Goal: Transaction & Acquisition: Purchase product/service

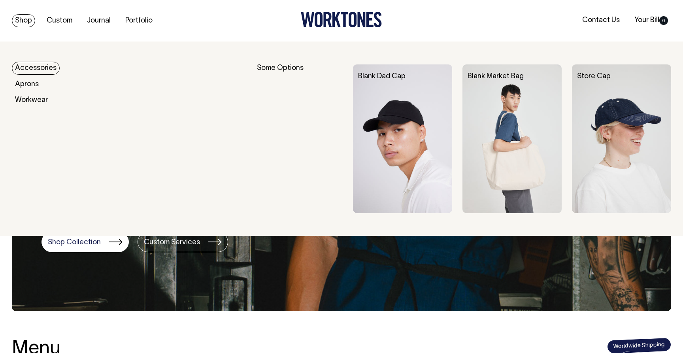
click at [38, 68] on link "Accessories" at bounding box center [36, 68] width 48 height 13
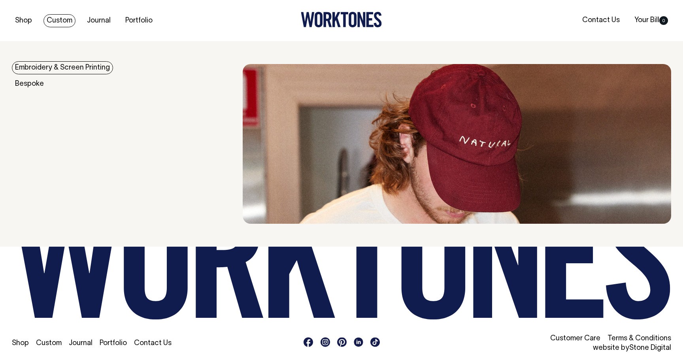
scroll to position [1161, 0]
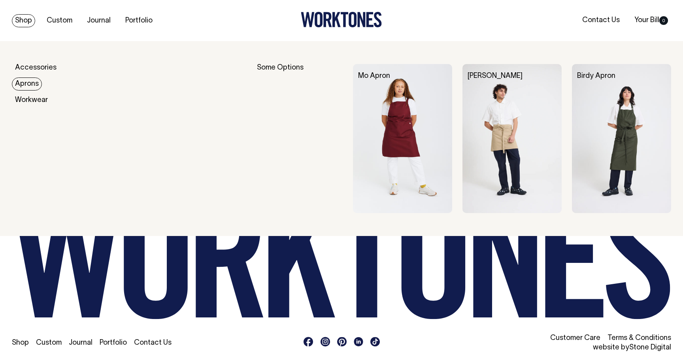
click at [28, 84] on link "Aprons" at bounding box center [27, 83] width 30 height 13
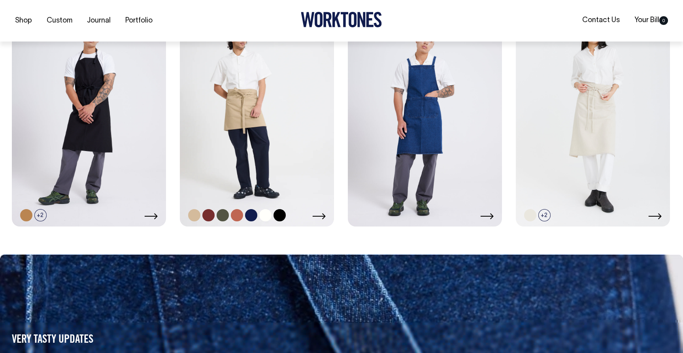
scroll to position [632, 0]
click at [322, 215] on icon at bounding box center [318, 216] width 13 height 6
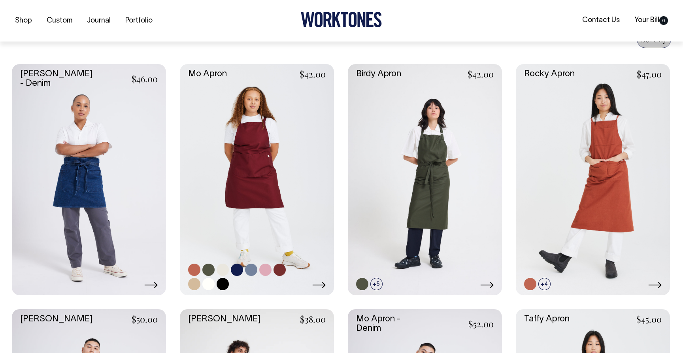
scroll to position [318, 0]
click at [316, 281] on icon at bounding box center [318, 284] width 13 height 6
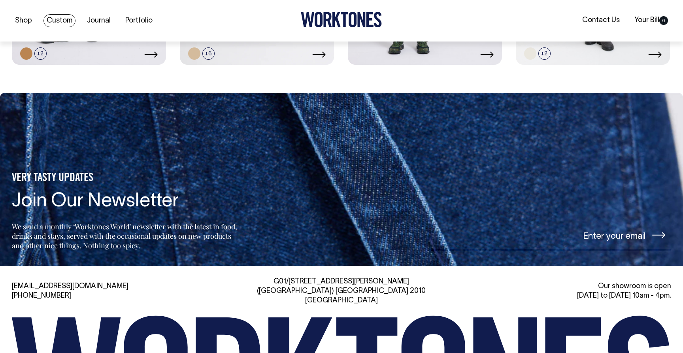
scroll to position [794, 0]
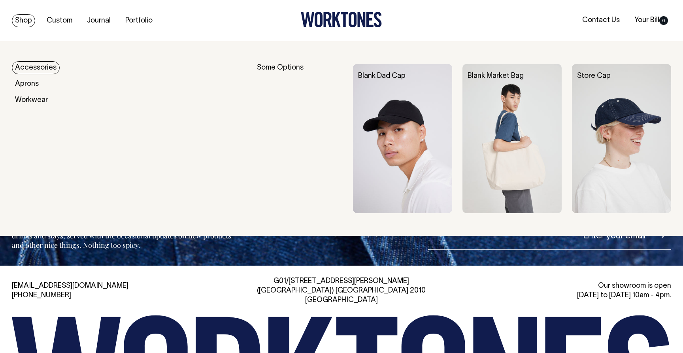
click at [36, 69] on link "Accessories" at bounding box center [36, 67] width 48 height 13
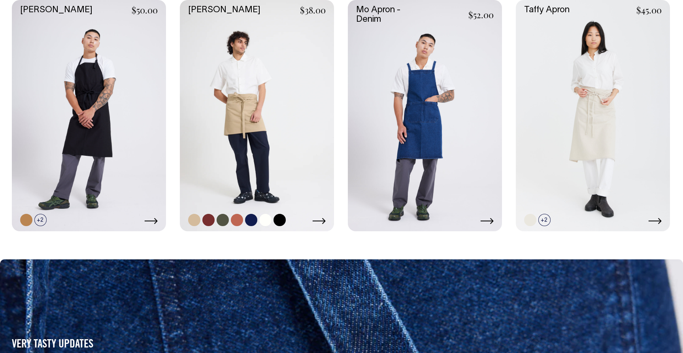
scroll to position [627, 0]
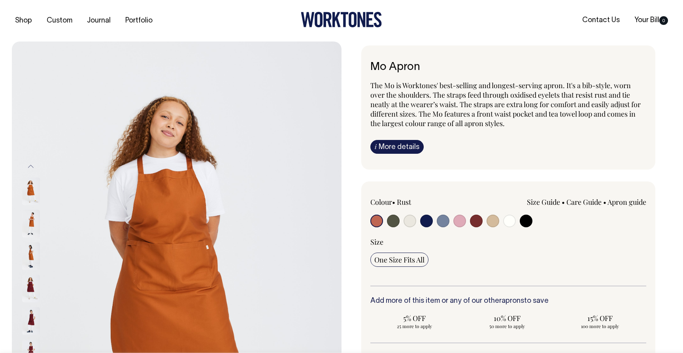
click at [395, 224] on input "radio" at bounding box center [393, 221] width 13 height 13
radio input "true"
select select "Olive"
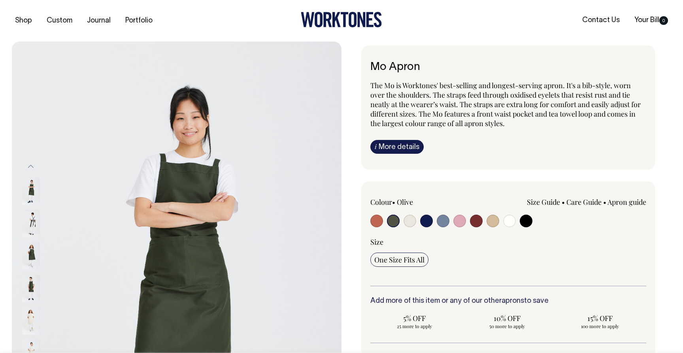
click at [445, 220] on input "radio" at bounding box center [443, 221] width 13 height 13
radio input "true"
select select "Blue/Grey"
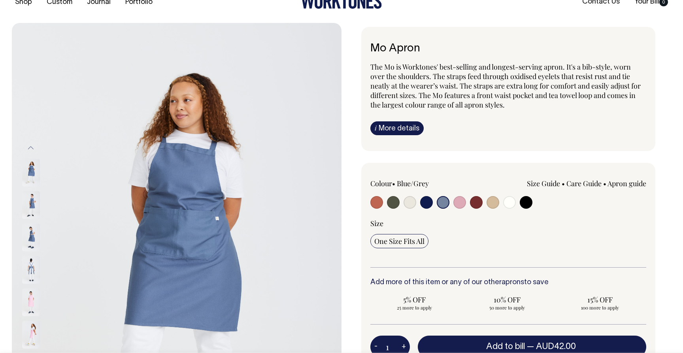
scroll to position [19, 0]
click at [479, 199] on input "radio" at bounding box center [476, 202] width 13 height 13
radio input "true"
select select "Burgundy"
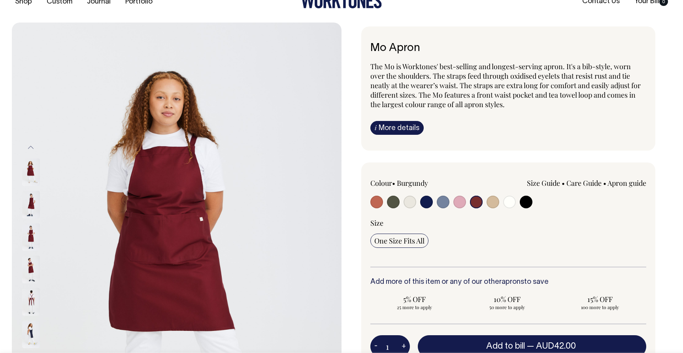
click at [454, 201] on input "radio" at bounding box center [459, 202] width 13 height 13
radio input "true"
select select "Pink"
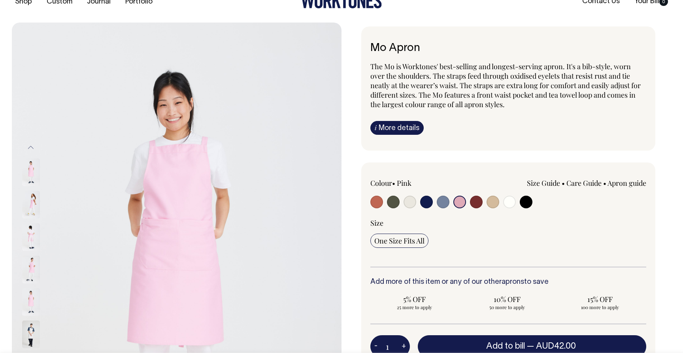
click at [450, 199] on div at bounding box center [425, 203] width 110 height 15
click at [444, 199] on input "radio" at bounding box center [443, 202] width 13 height 13
radio input "true"
select select "Blue/Grey"
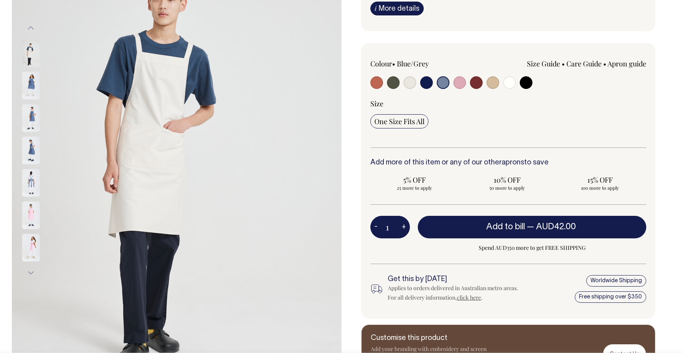
scroll to position [138, 0]
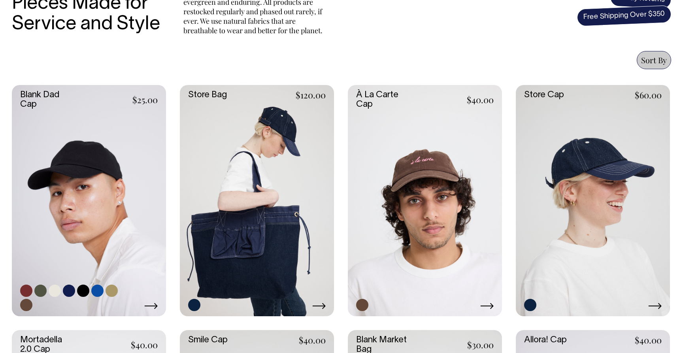
scroll to position [297, 0]
